Goal: Task Accomplishment & Management: Manage account settings

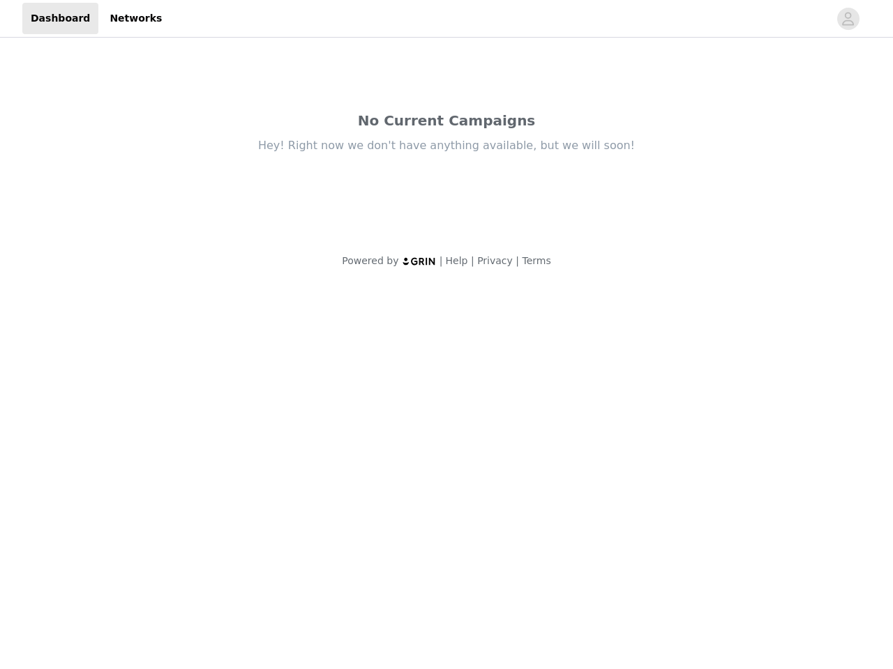
click at [446, 335] on body "Dashboard Networks No Current Campaigns Hey! Right now we don't have anything a…" at bounding box center [446, 334] width 893 height 669
click at [446, 142] on div "Hey! Right now we don't have anything available, but we will soon!" at bounding box center [446, 145] width 586 height 15
click at [446, 19] on div at bounding box center [499, 18] width 658 height 31
click at [848, 19] on icon "avatar" at bounding box center [847, 19] width 13 height 22
